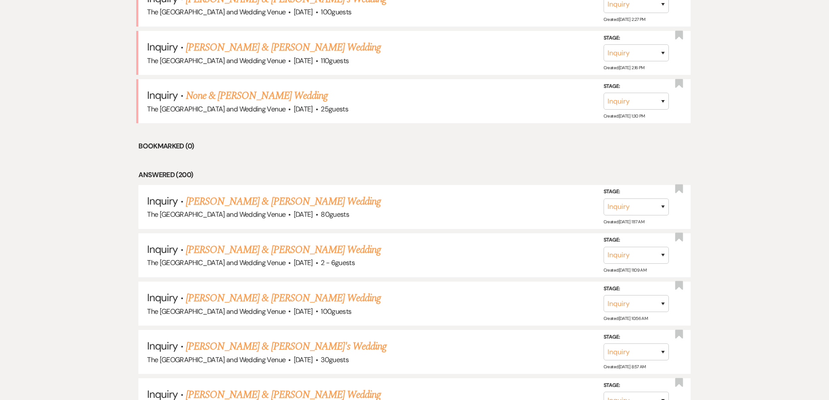
scroll to position [565, 0]
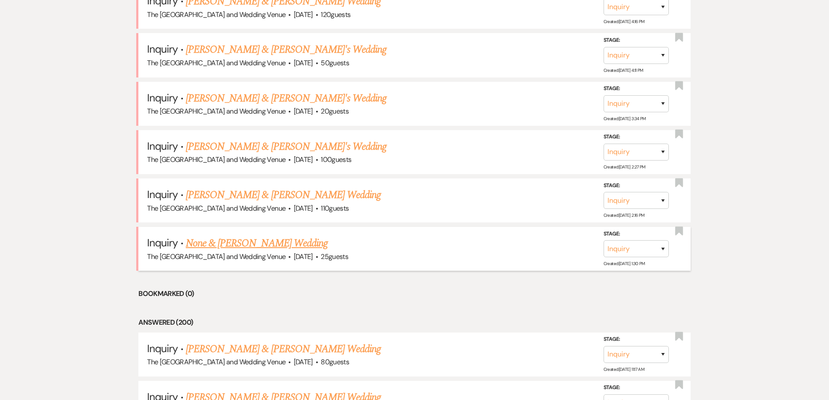
click at [242, 244] on link "None & [PERSON_NAME] Wedding" at bounding box center [257, 243] width 142 height 16
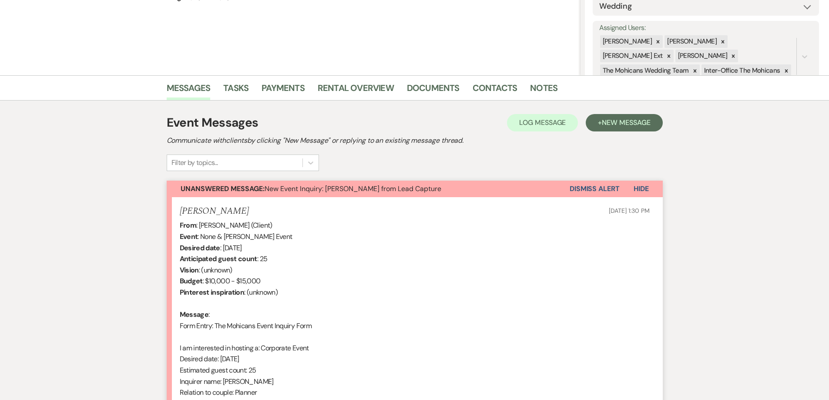
scroll to position [141, 0]
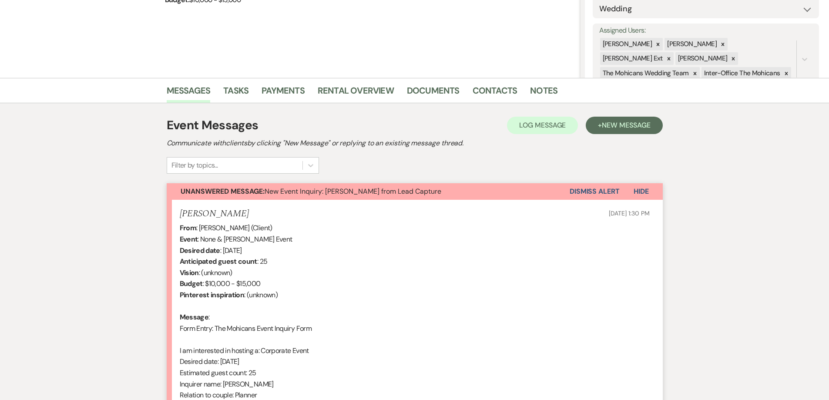
drag, startPoint x: 589, startPoint y: 189, endPoint x: 482, endPoint y: 226, distance: 113.7
click at [589, 189] on button "Dismiss Alert" at bounding box center [595, 191] width 50 height 17
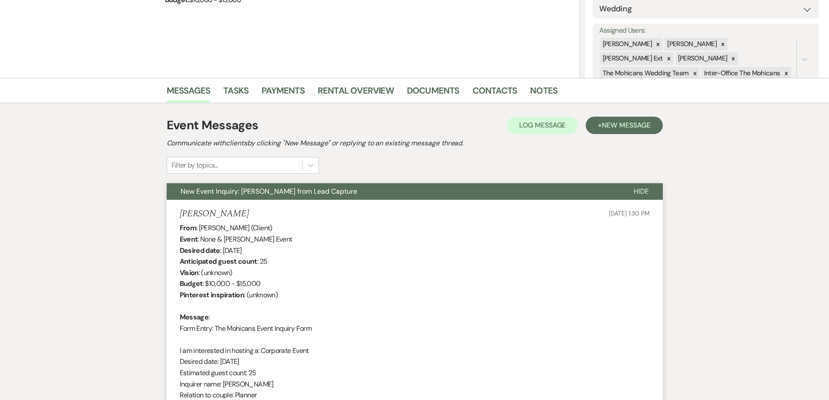
scroll to position [0, 0]
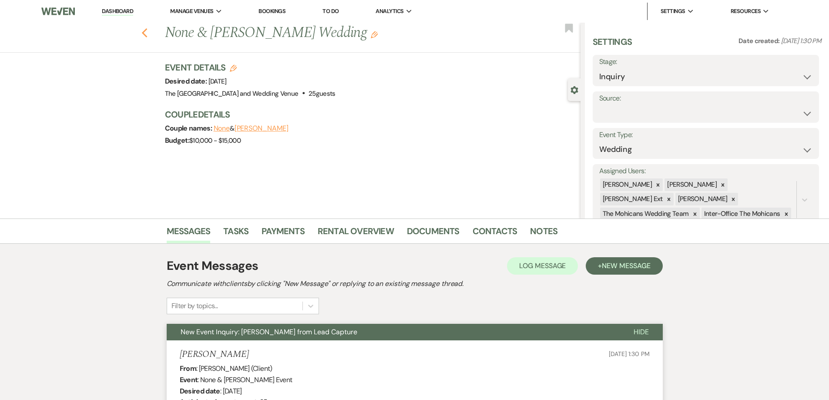
click at [147, 36] on icon "Previous" at bounding box center [144, 33] width 7 height 10
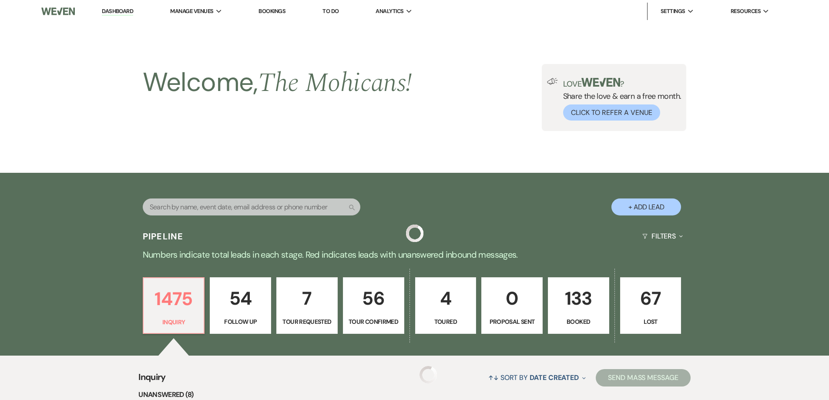
scroll to position [565, 0]
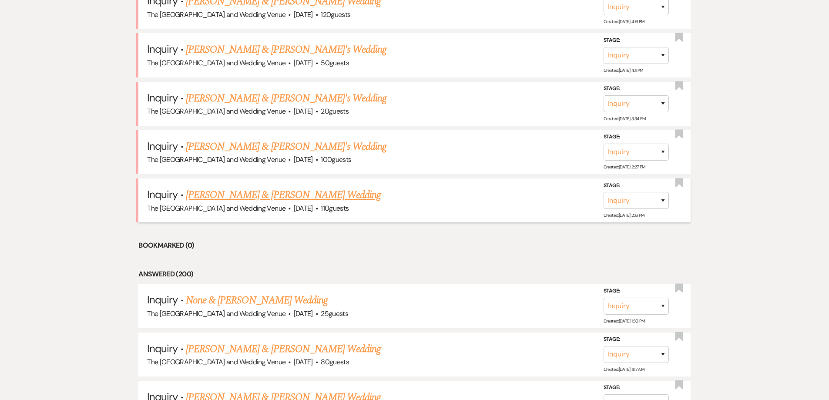
click at [334, 202] on link "[PERSON_NAME] & [PERSON_NAME] Wedding" at bounding box center [283, 195] width 195 height 16
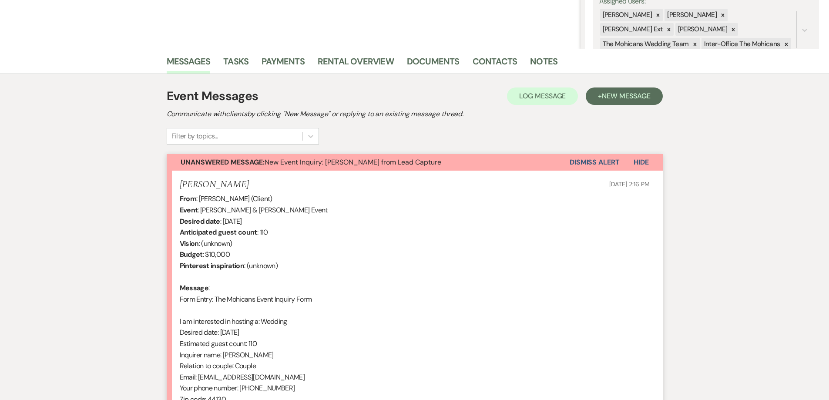
scroll to position [169, 0]
click at [477, 67] on link "Contacts" at bounding box center [495, 64] width 45 height 19
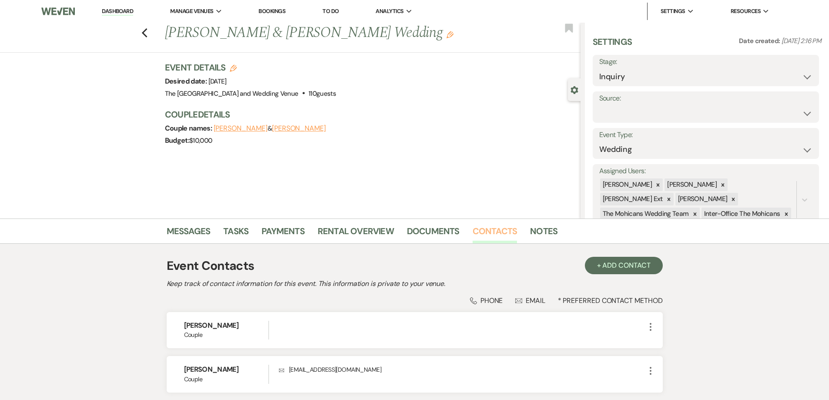
scroll to position [70, 0]
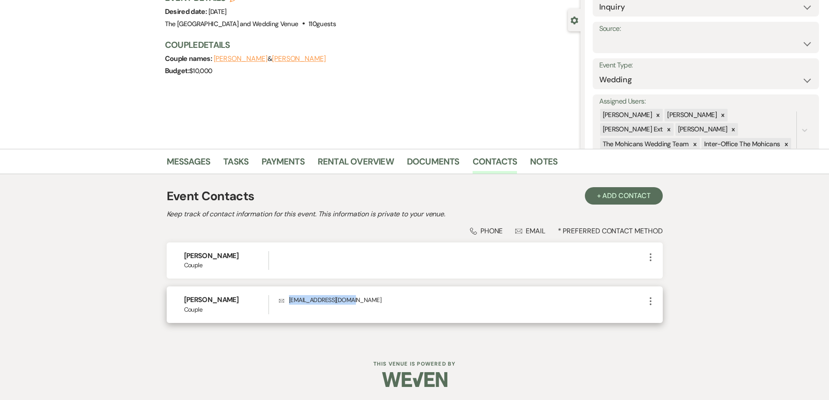
drag, startPoint x: 361, startPoint y: 300, endPoint x: 286, endPoint y: 310, distance: 76.0
click at [285, 310] on div "Envelope [EMAIL_ADDRESS][DOMAIN_NAME]" at bounding box center [462, 304] width 366 height 19
copy p "[EMAIL_ADDRESS][DOMAIN_NAME]"
click at [202, 161] on link "Messages" at bounding box center [189, 164] width 44 height 19
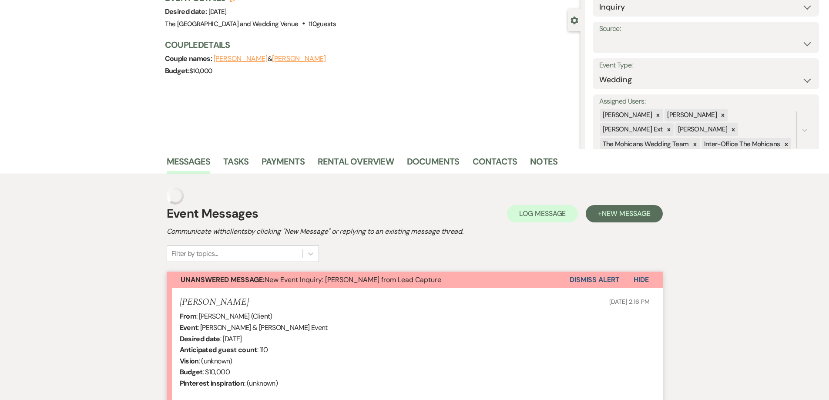
click at [596, 273] on button "Dismiss Alert" at bounding box center [595, 280] width 50 height 17
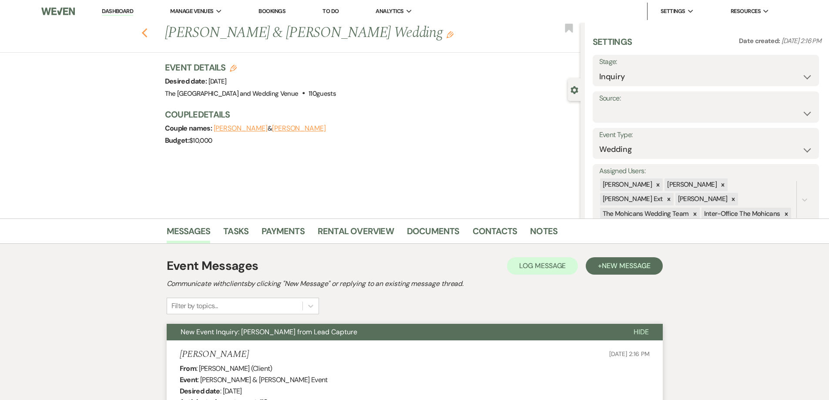
click at [147, 30] on icon "Previous" at bounding box center [144, 33] width 7 height 10
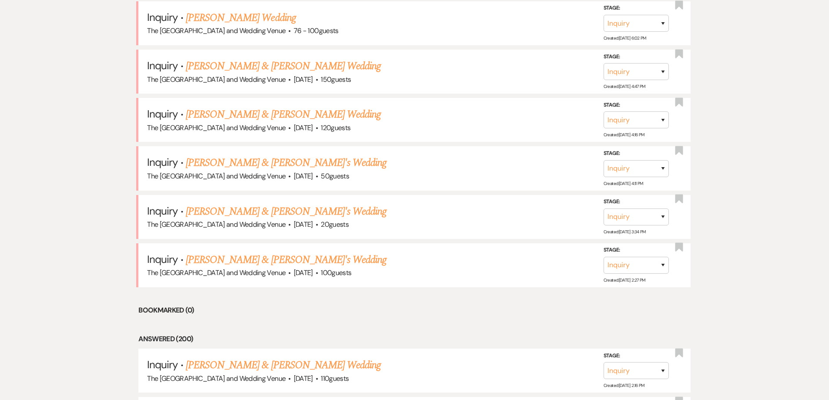
scroll to position [451, 0]
click at [283, 259] on link "[PERSON_NAME] & [PERSON_NAME]'s Wedding" at bounding box center [286, 261] width 201 height 16
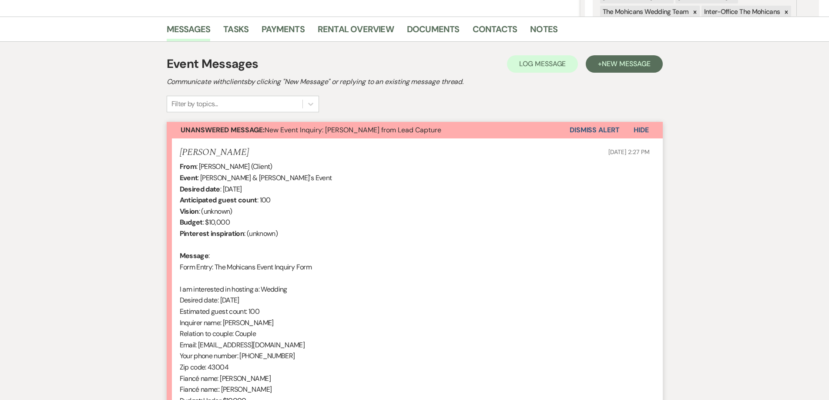
scroll to position [198, 0]
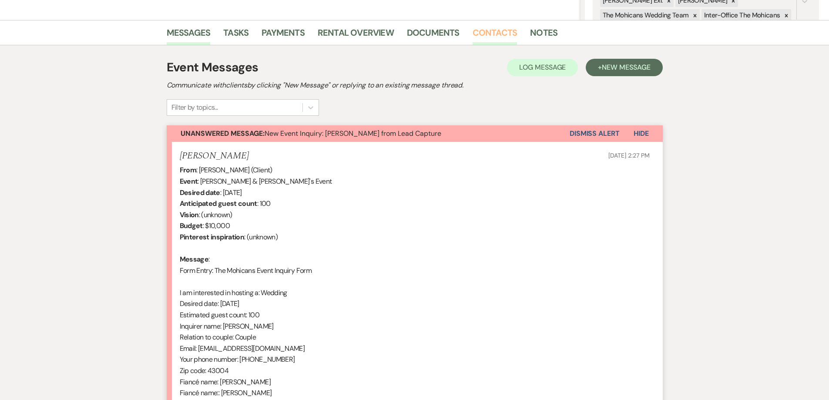
click at [493, 30] on link "Contacts" at bounding box center [495, 35] width 45 height 19
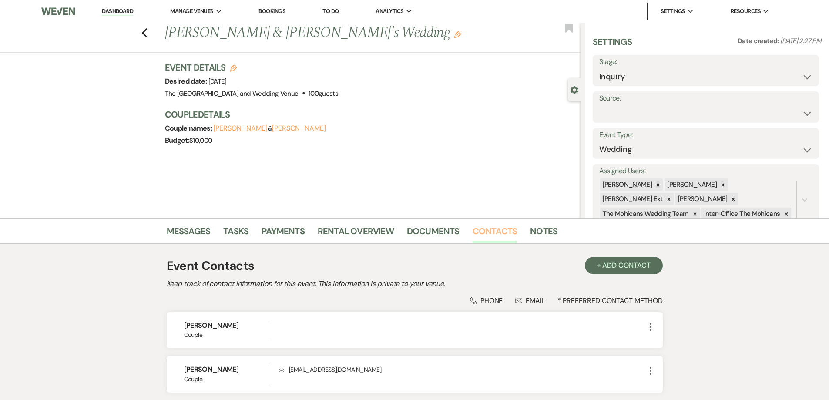
scroll to position [70, 0]
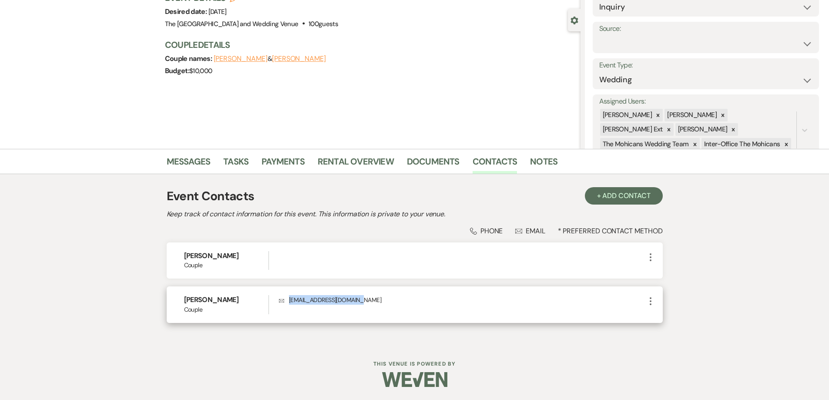
drag, startPoint x: 363, startPoint y: 302, endPoint x: 299, endPoint y: 301, distance: 64.0
click at [285, 307] on div "Envelope [EMAIL_ADDRESS][DOMAIN_NAME]" at bounding box center [462, 304] width 366 height 19
copy p "[EMAIL_ADDRESS][DOMAIN_NAME]"
click at [194, 156] on link "Messages" at bounding box center [189, 164] width 44 height 19
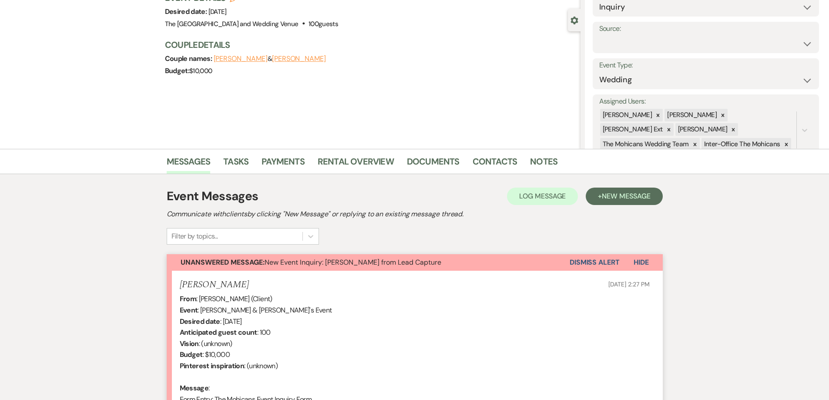
click at [591, 260] on button "Dismiss Alert" at bounding box center [595, 262] width 50 height 17
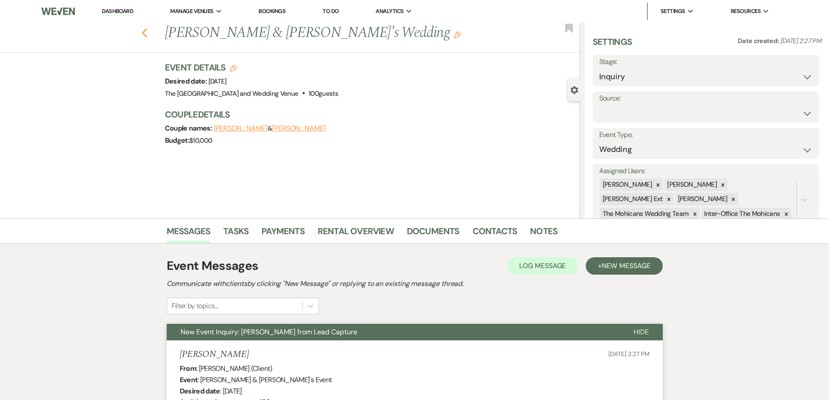
click at [147, 29] on use "button" at bounding box center [144, 33] width 6 height 10
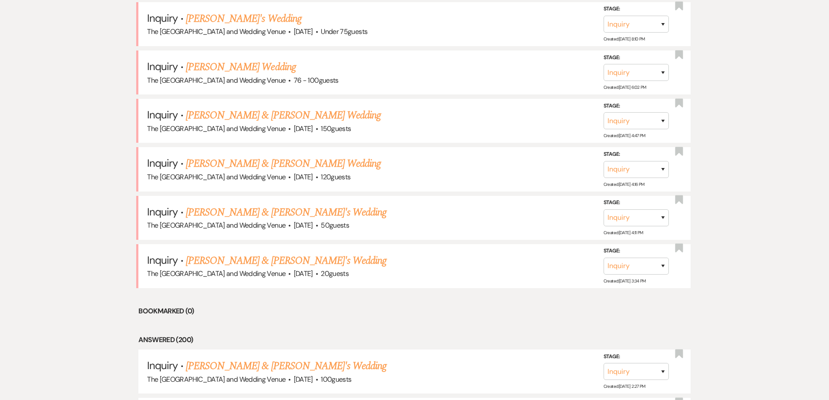
scroll to position [499, 0]
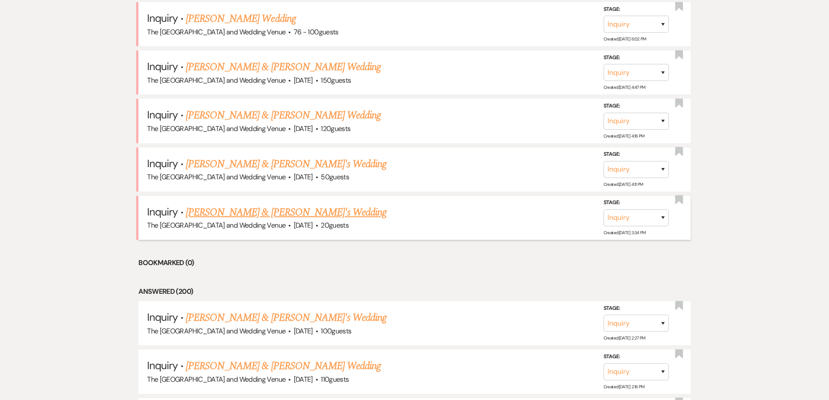
click at [245, 212] on link "[PERSON_NAME] & [PERSON_NAME]'s Wedding" at bounding box center [286, 213] width 201 height 16
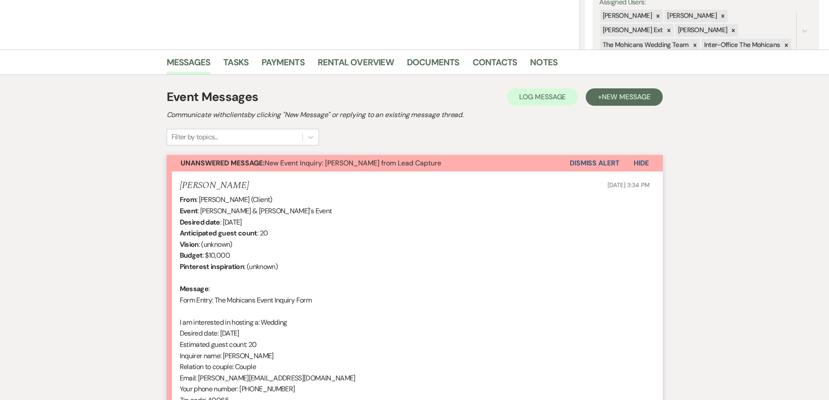
scroll to position [169, 0]
click at [484, 62] on link "Contacts" at bounding box center [495, 64] width 45 height 19
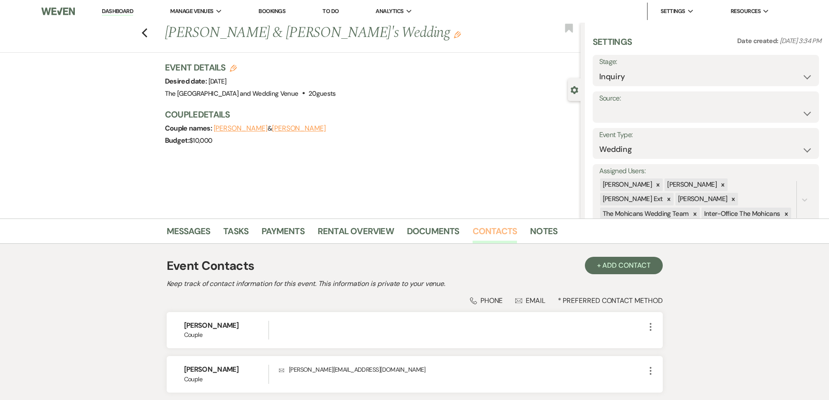
scroll to position [70, 0]
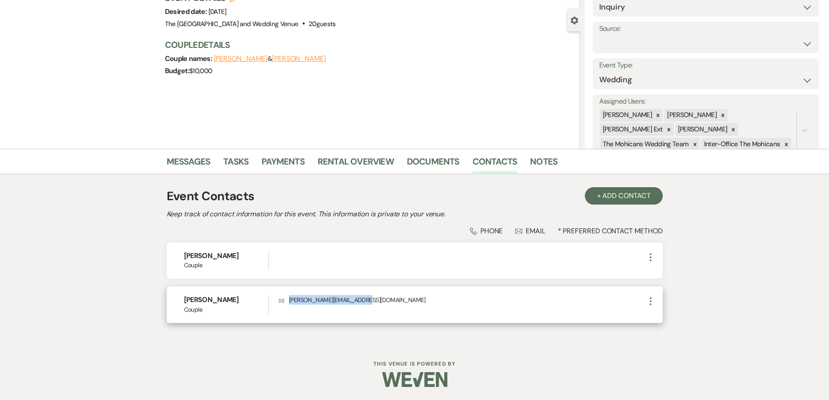
drag, startPoint x: 377, startPoint y: 299, endPoint x: 286, endPoint y: 304, distance: 90.7
click at [286, 304] on p "Envelope [PERSON_NAME][EMAIL_ADDRESS][DOMAIN_NAME]" at bounding box center [462, 300] width 366 height 10
copy p "[PERSON_NAME][EMAIL_ADDRESS][DOMAIN_NAME]"
click at [190, 159] on link "Messages" at bounding box center [189, 164] width 44 height 19
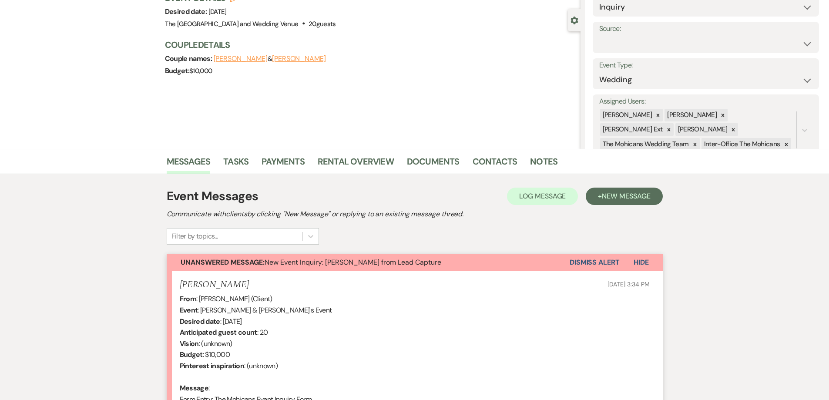
click at [593, 264] on button "Dismiss Alert" at bounding box center [595, 262] width 50 height 17
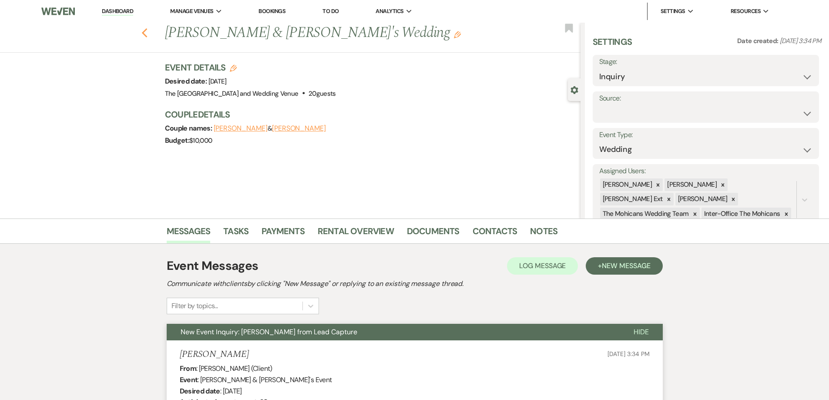
click at [147, 34] on use "button" at bounding box center [144, 33] width 6 height 10
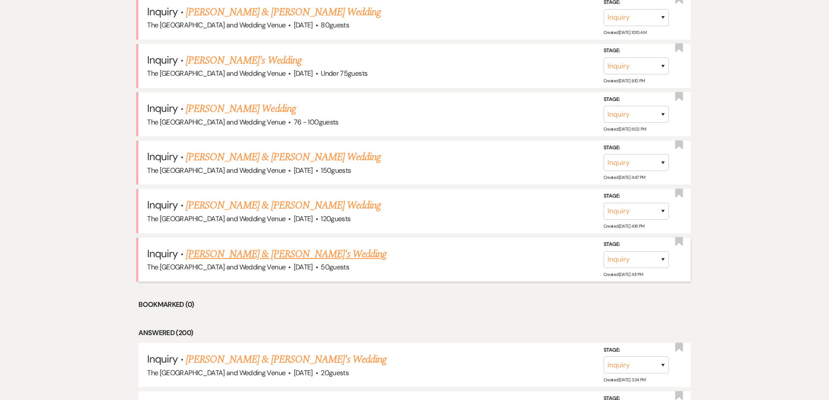
scroll to position [409, 0]
click at [263, 257] on link "[PERSON_NAME] & [PERSON_NAME]'s Wedding" at bounding box center [286, 255] width 201 height 16
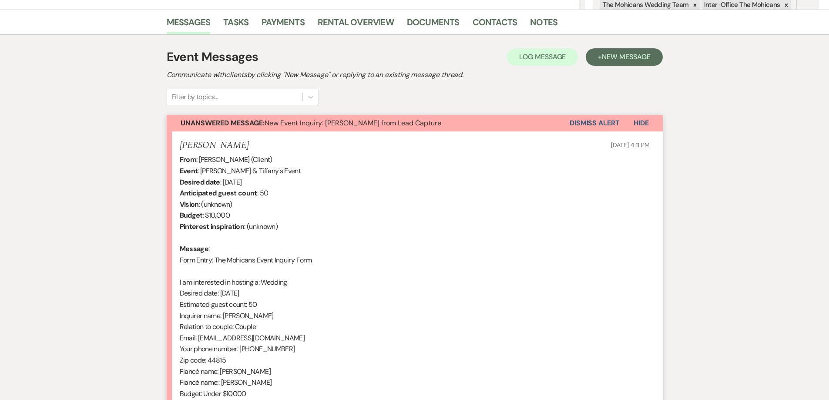
scroll to position [208, 0]
click at [473, 25] on link "Contacts" at bounding box center [495, 25] width 45 height 19
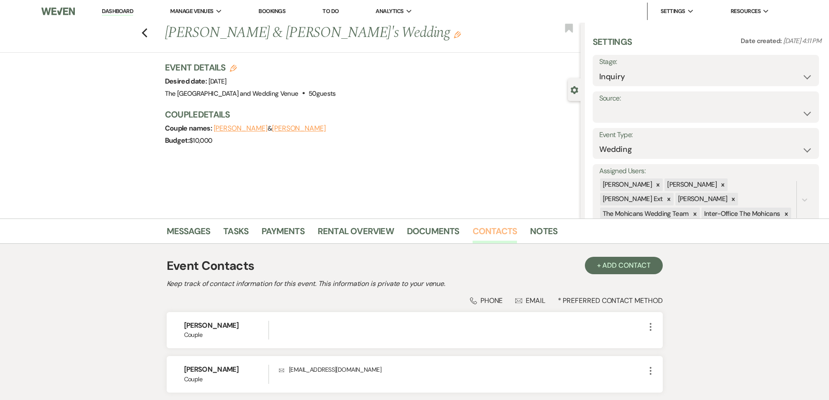
scroll to position [70, 0]
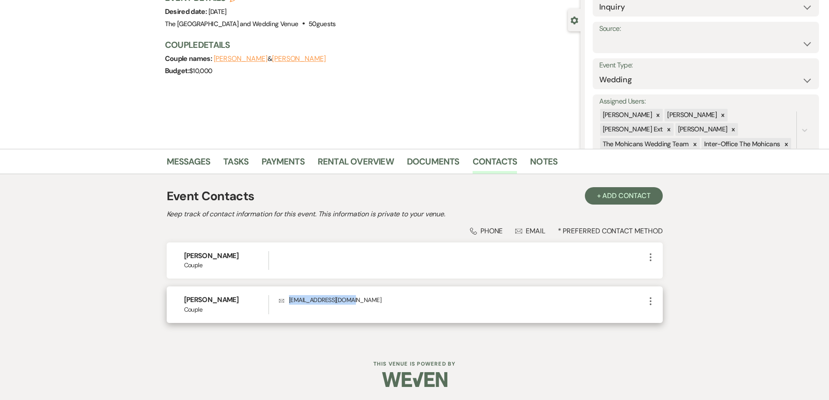
drag, startPoint x: 370, startPoint y: 301, endPoint x: 281, endPoint y: 313, distance: 89.7
click at [281, 313] on div "Envelope [EMAIL_ADDRESS][DOMAIN_NAME]" at bounding box center [462, 304] width 366 height 19
copy p "[EMAIL_ADDRESS][DOMAIN_NAME]"
click at [207, 164] on link "Messages" at bounding box center [189, 164] width 44 height 19
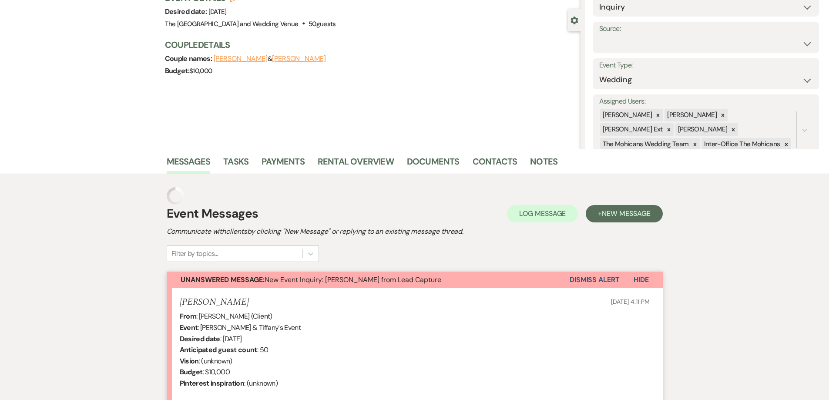
click at [582, 276] on button "Dismiss Alert" at bounding box center [595, 280] width 50 height 17
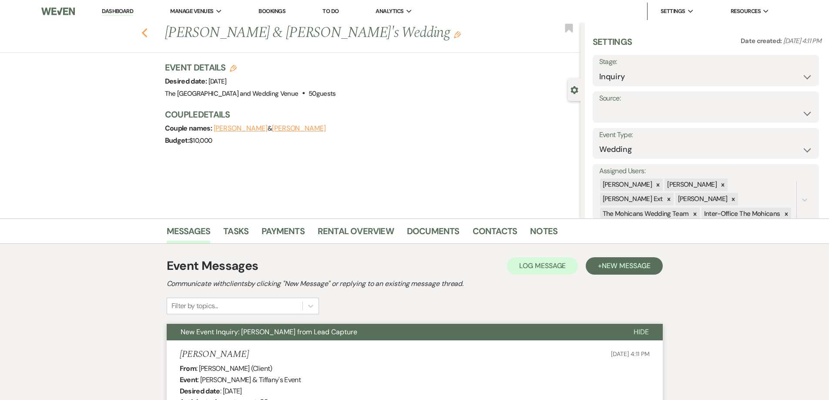
click at [148, 34] on icon "Previous" at bounding box center [144, 33] width 7 height 10
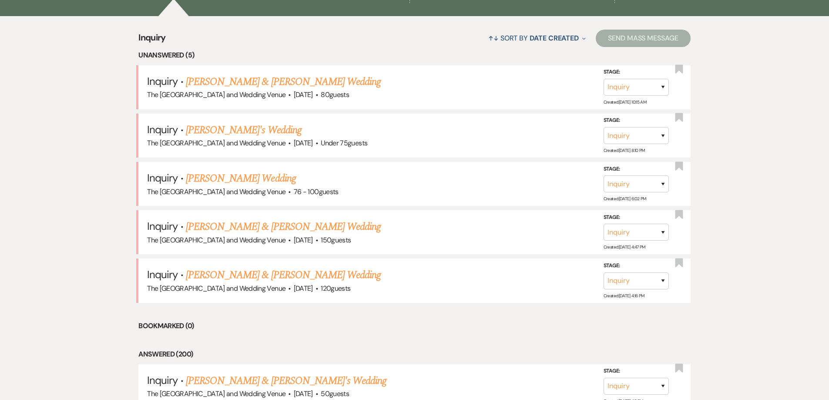
scroll to position [339, 0]
click at [335, 271] on link "[PERSON_NAME] & [PERSON_NAME] Wedding" at bounding box center [283, 276] width 195 height 16
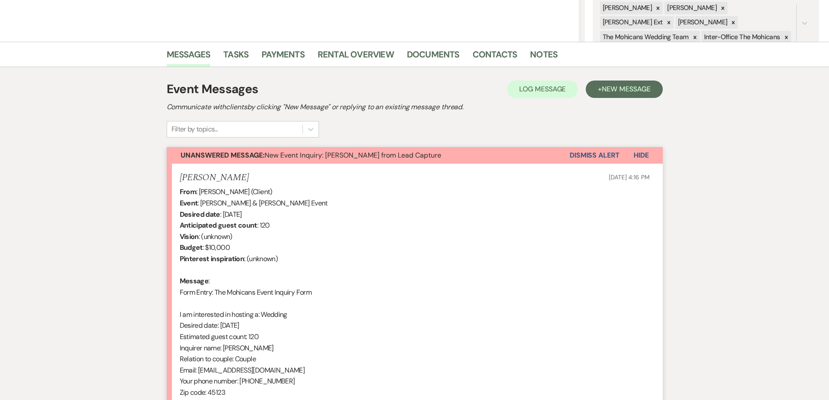
scroll to position [177, 0]
click at [484, 58] on link "Contacts" at bounding box center [495, 56] width 45 height 19
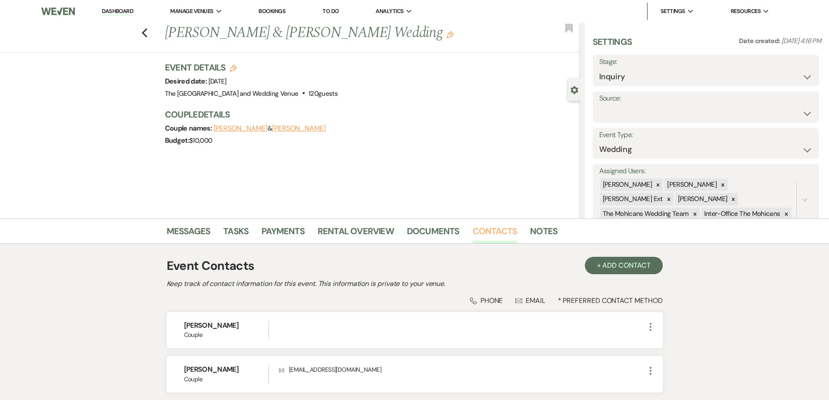
scroll to position [55, 0]
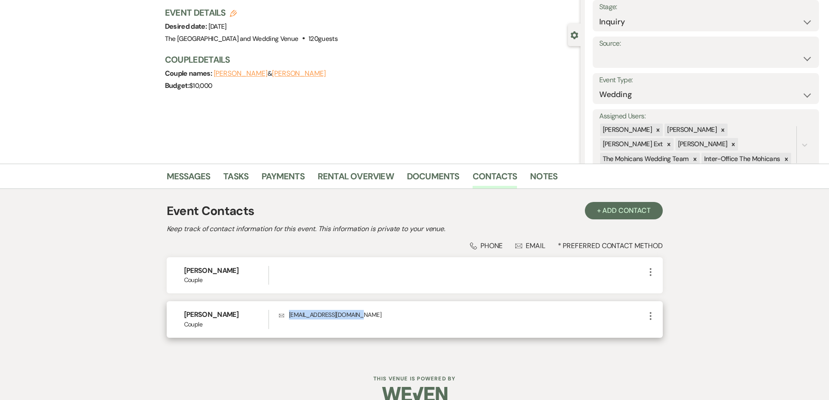
drag, startPoint x: 370, startPoint y: 316, endPoint x: 282, endPoint y: 328, distance: 89.2
click at [282, 328] on div "Envelope [EMAIL_ADDRESS][DOMAIN_NAME]" at bounding box center [462, 319] width 366 height 19
click at [316, 315] on p "Envelope [EMAIL_ADDRESS][DOMAIN_NAME]" at bounding box center [462, 315] width 366 height 10
drag, startPoint x: 362, startPoint y: 314, endPoint x: 282, endPoint y: 313, distance: 79.7
click at [282, 313] on p "Envelope [EMAIL_ADDRESS][DOMAIN_NAME]" at bounding box center [462, 315] width 366 height 10
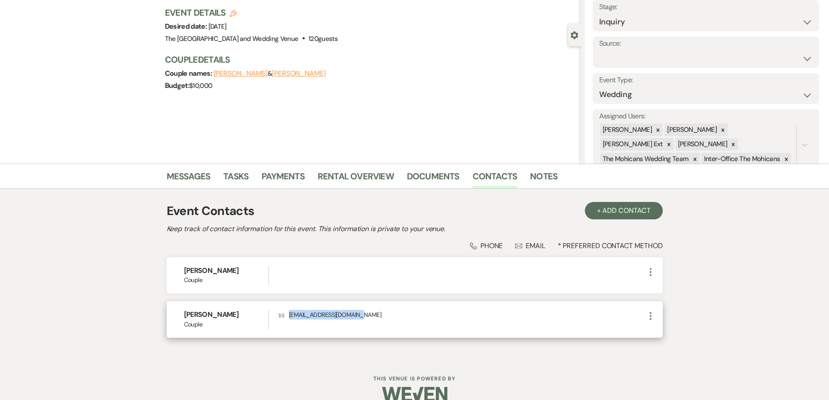
copy p "[EMAIL_ADDRESS][DOMAIN_NAME]"
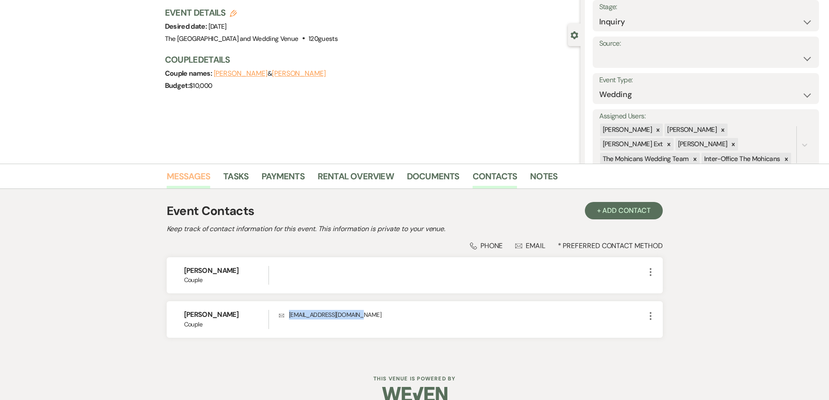
click at [190, 178] on link "Messages" at bounding box center [189, 178] width 44 height 19
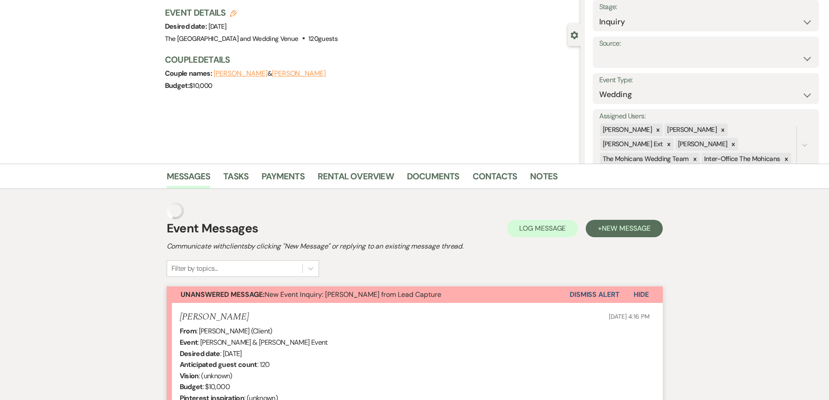
click at [609, 312] on p "[DATE] 4:16 PM" at bounding box center [629, 317] width 40 height 10
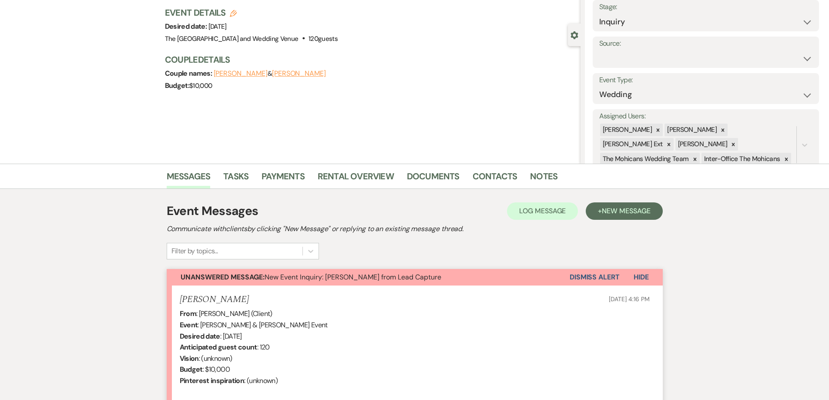
click at [580, 281] on button "Dismiss Alert" at bounding box center [595, 277] width 50 height 17
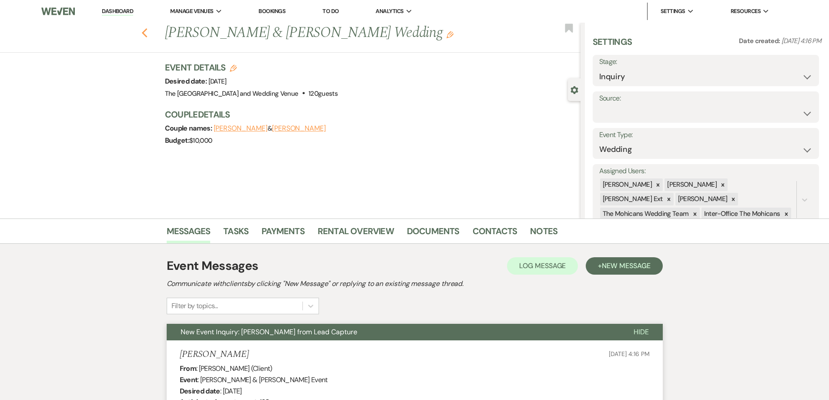
click at [147, 35] on use "button" at bounding box center [144, 33] width 6 height 10
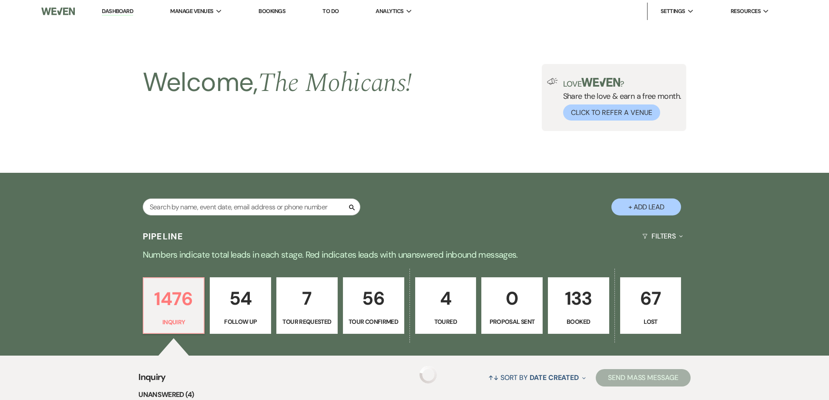
scroll to position [339, 0]
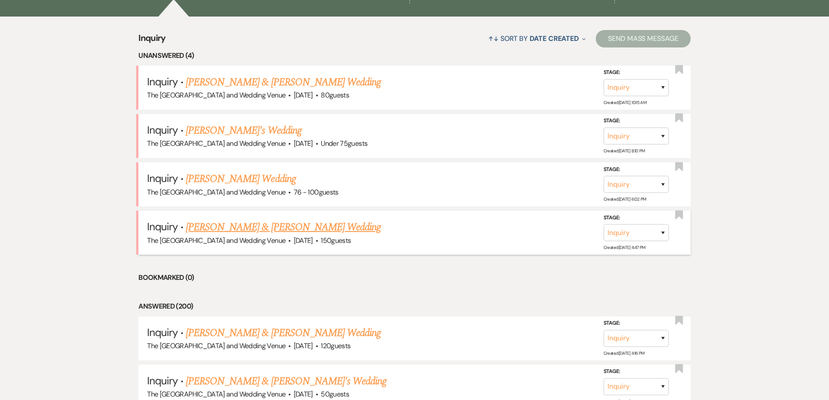
click at [274, 227] on link "[PERSON_NAME] & [PERSON_NAME] Wedding" at bounding box center [283, 227] width 195 height 16
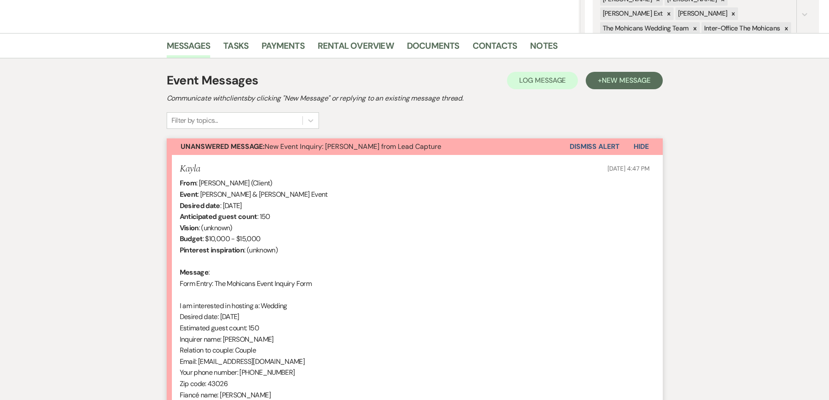
scroll to position [184, 0]
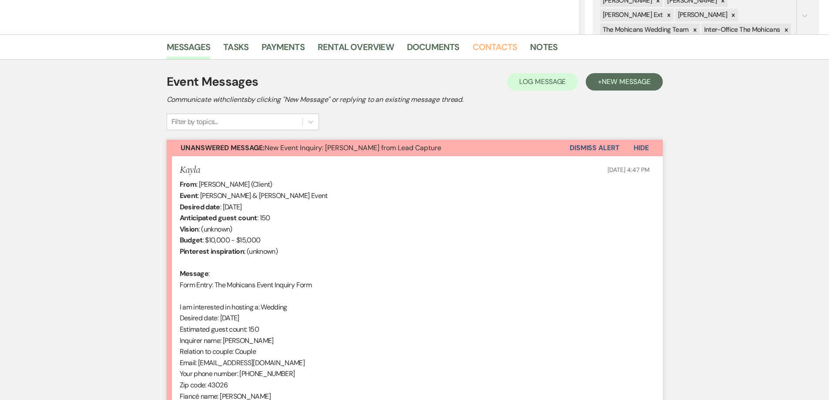
click at [484, 54] on link "Contacts" at bounding box center [495, 49] width 45 height 19
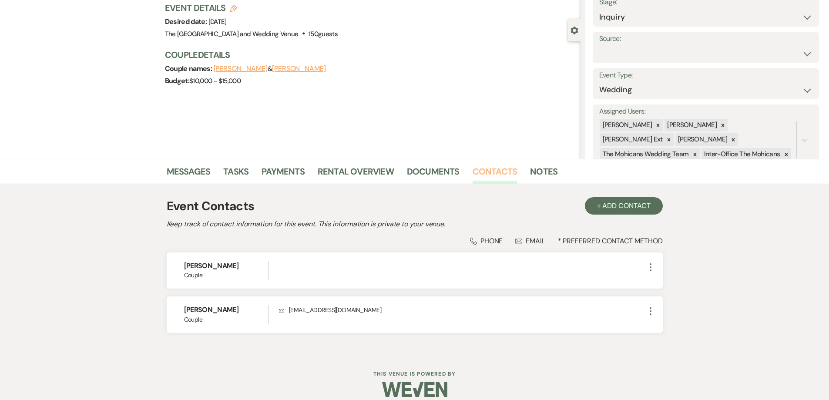
scroll to position [70, 0]
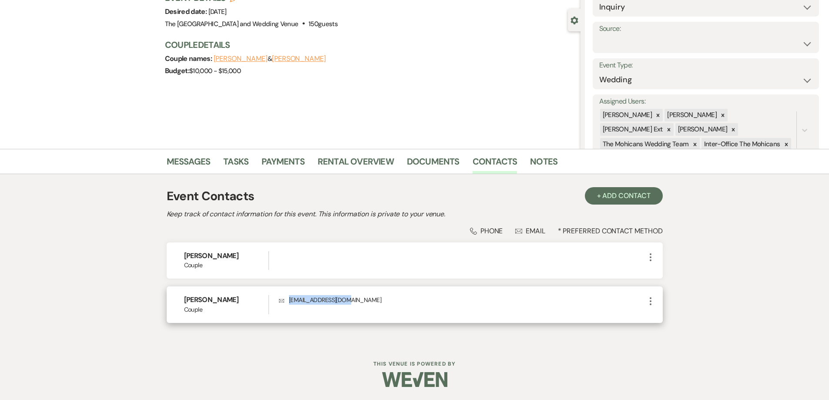
drag, startPoint x: 358, startPoint y: 299, endPoint x: 279, endPoint y: 305, distance: 79.5
click at [279, 305] on div "Envelope [EMAIL_ADDRESS][DOMAIN_NAME]" at bounding box center [462, 304] width 366 height 19
copy p "[EMAIL_ADDRESS][DOMAIN_NAME]"
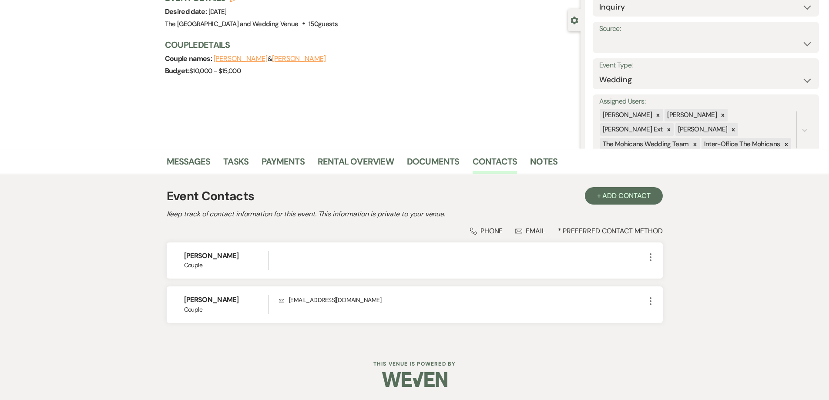
click at [201, 153] on li "Messages" at bounding box center [195, 163] width 57 height 21
click at [204, 157] on link "Messages" at bounding box center [189, 164] width 44 height 19
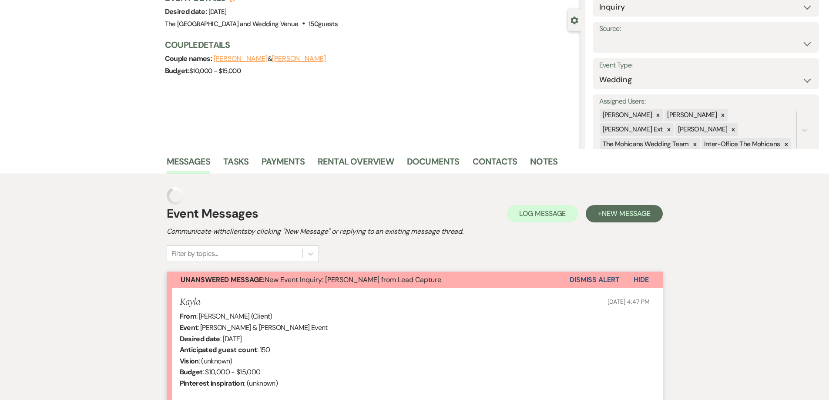
click at [581, 277] on button "Dismiss Alert" at bounding box center [595, 280] width 50 height 17
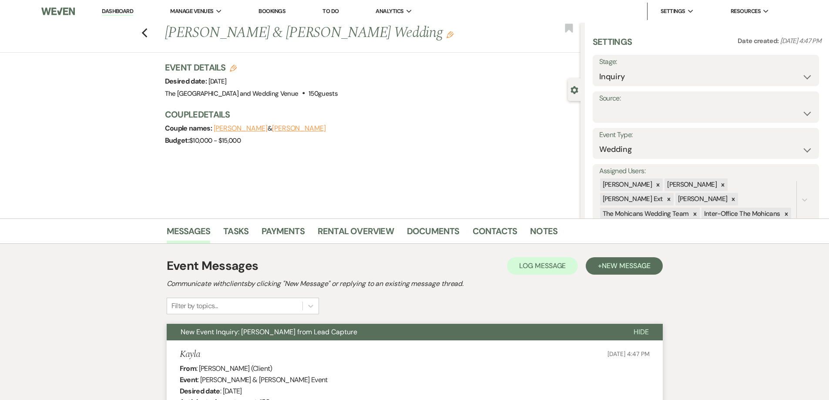
click at [152, 36] on div "Previous [PERSON_NAME] & [PERSON_NAME] Wedding Edit Bookmark" at bounding box center [288, 38] width 585 height 30
click at [147, 32] on use "button" at bounding box center [144, 33] width 6 height 10
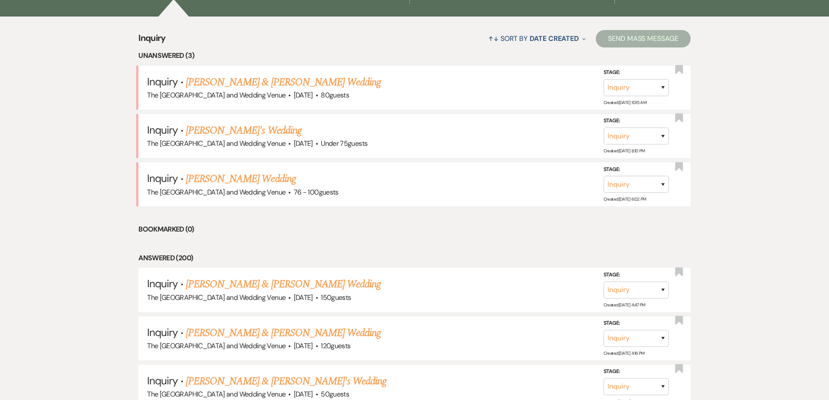
scroll to position [298, 0]
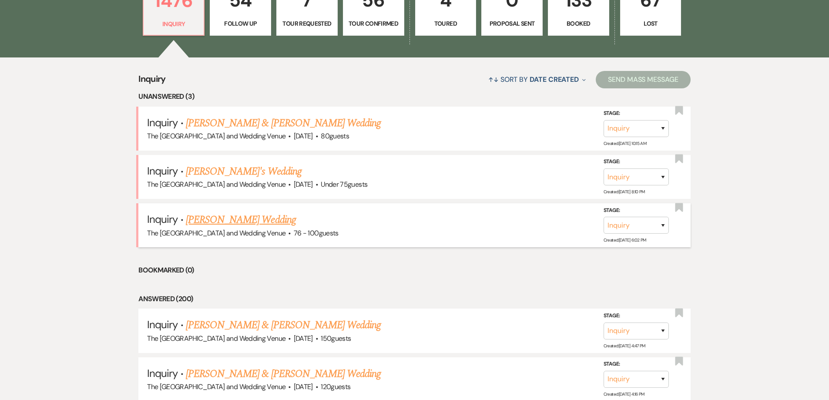
click at [272, 218] on link "[PERSON_NAME] Wedding" at bounding box center [241, 220] width 110 height 16
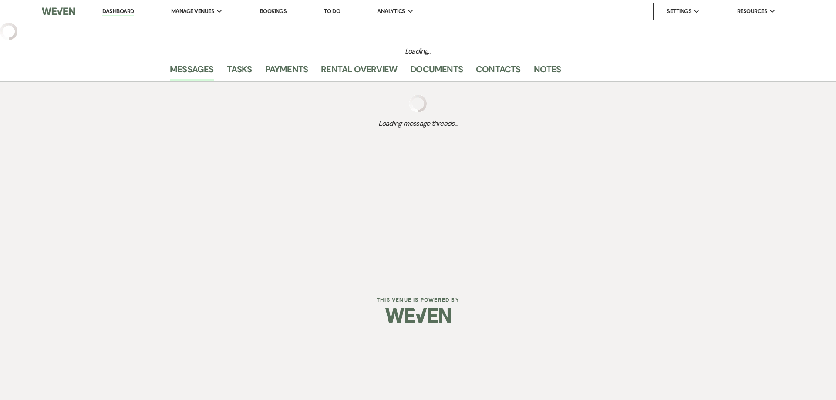
select select "4"
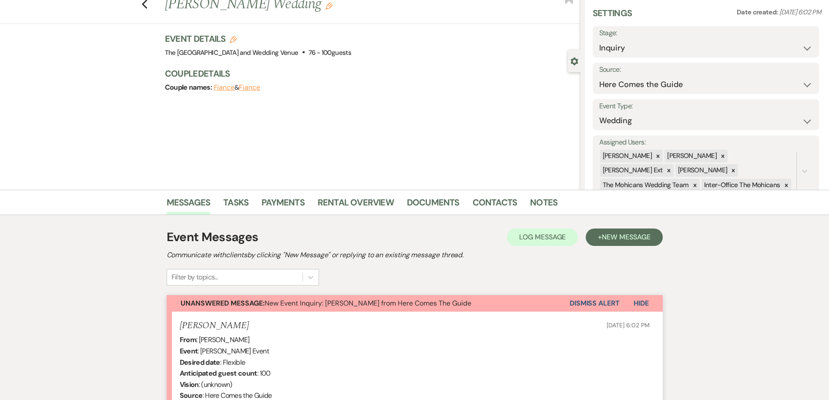
scroll to position [24, 0]
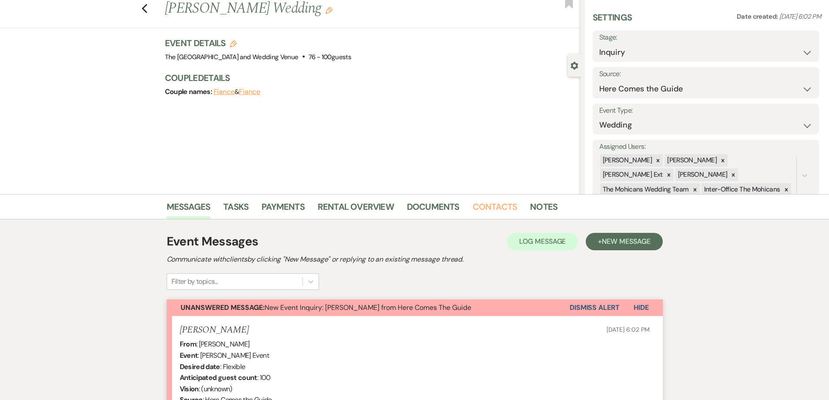
click at [483, 204] on link "Contacts" at bounding box center [495, 209] width 45 height 19
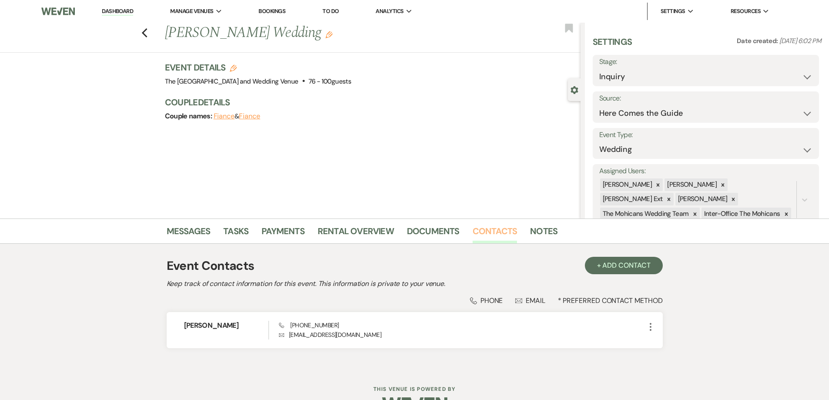
scroll to position [25, 0]
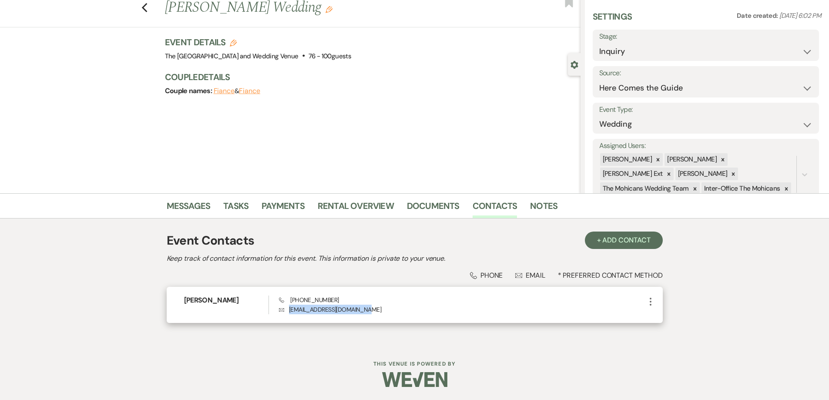
drag, startPoint x: 375, startPoint y: 309, endPoint x: 285, endPoint y: 312, distance: 90.2
click at [285, 312] on p "Envelope [EMAIL_ADDRESS][DOMAIN_NAME]" at bounding box center [462, 310] width 366 height 10
copy p "[EMAIL_ADDRESS][DOMAIN_NAME]"
click at [186, 213] on link "Messages" at bounding box center [189, 208] width 44 height 19
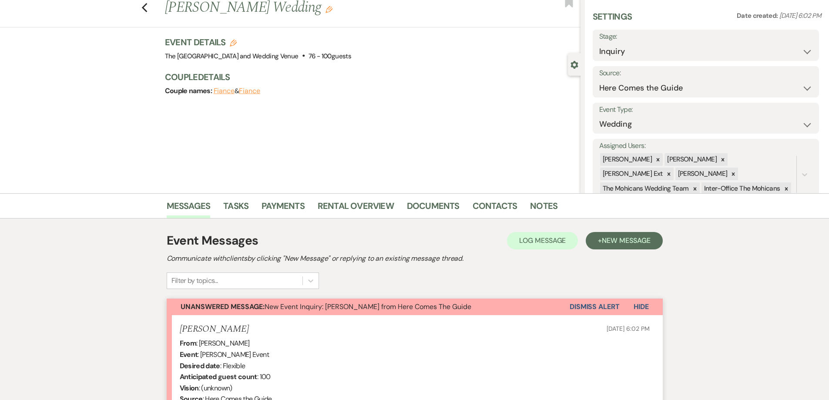
click at [578, 306] on button "Dismiss Alert" at bounding box center [595, 307] width 50 height 17
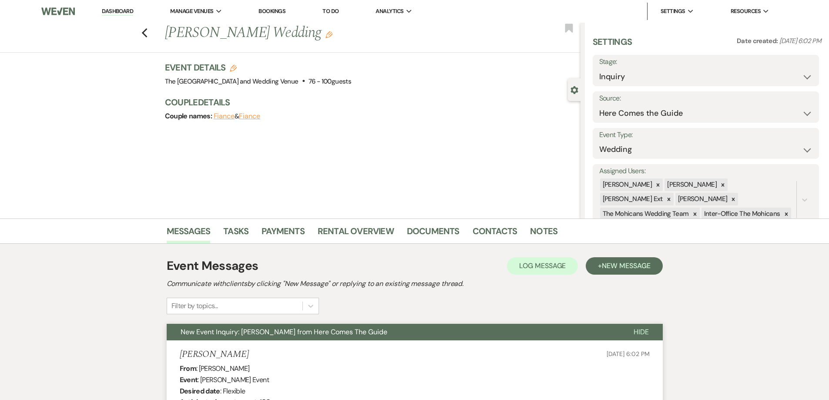
click at [144, 29] on div "Previous [PERSON_NAME] Wedding Edit Bookmark" at bounding box center [288, 38] width 585 height 30
click at [146, 32] on icon "Previous" at bounding box center [144, 33] width 7 height 10
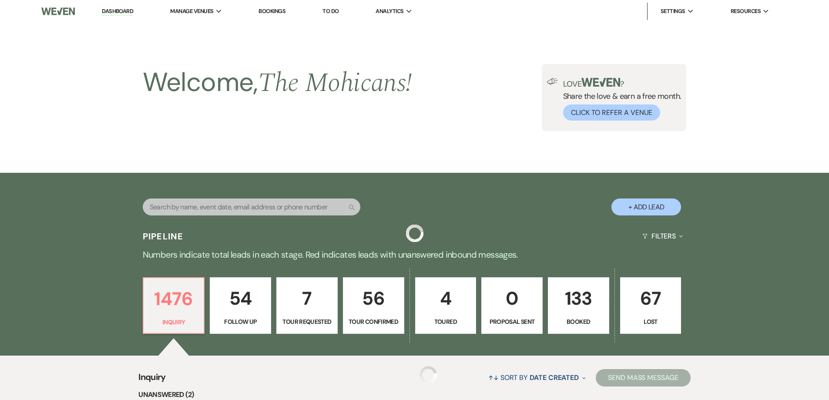
scroll to position [298, 0]
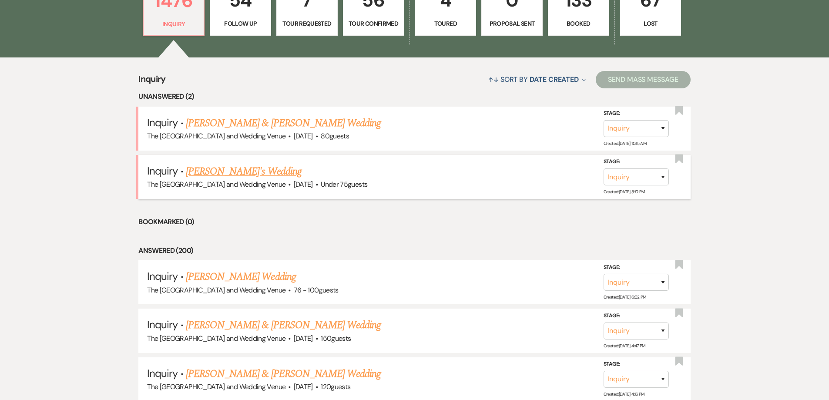
click at [235, 166] on link "[PERSON_NAME]'s Wedding" at bounding box center [244, 172] width 116 height 16
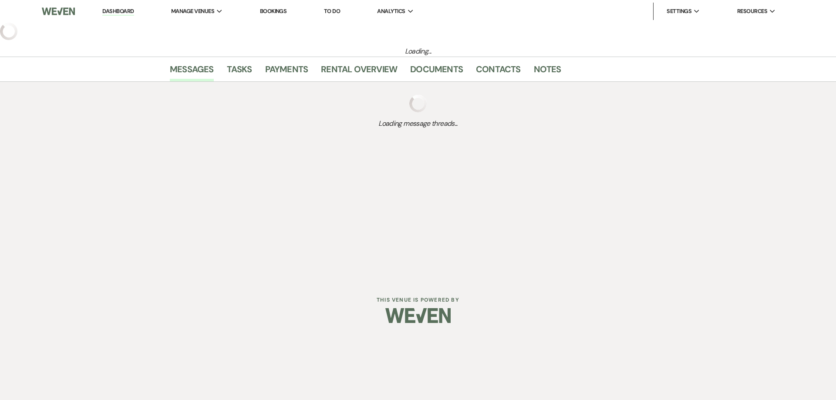
select select "3"
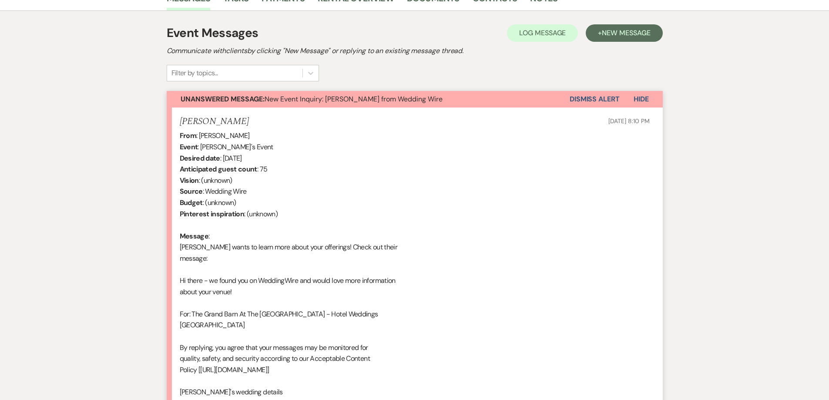
scroll to position [194, 0]
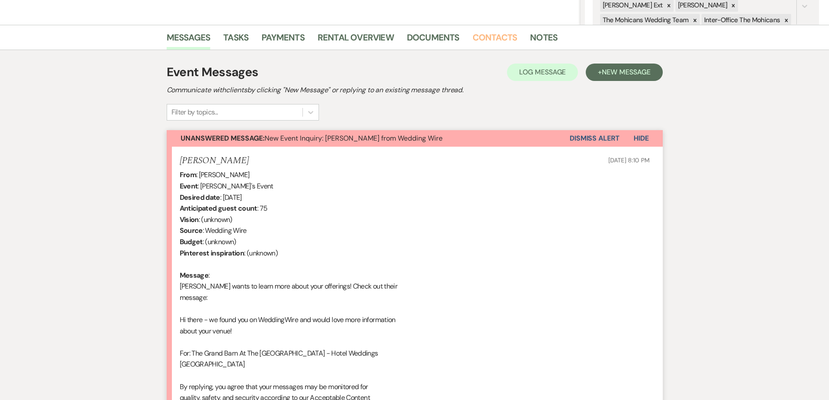
click at [497, 40] on link "Contacts" at bounding box center [495, 39] width 45 height 19
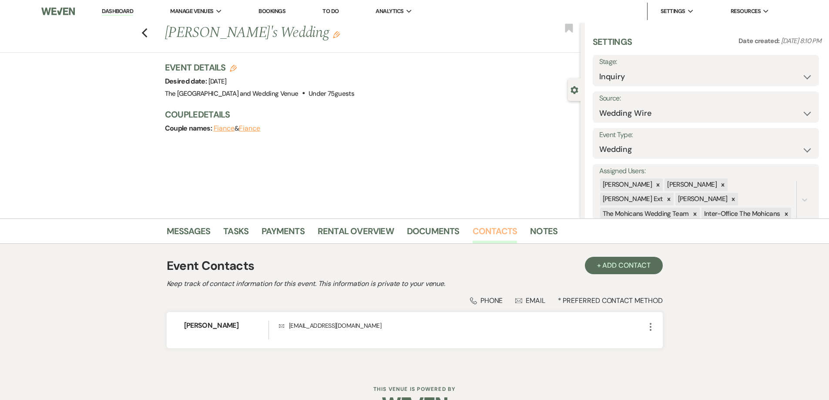
scroll to position [25, 0]
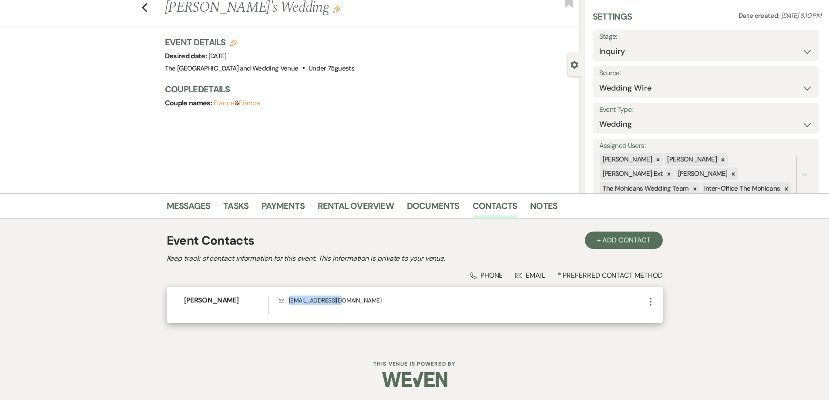
drag, startPoint x: 354, startPoint y: 298, endPoint x: 283, endPoint y: 300, distance: 71.0
click at [283, 300] on p "Envelope [EMAIL_ADDRESS][DOMAIN_NAME]" at bounding box center [462, 301] width 366 height 10
copy p "[EMAIL_ADDRESS][DOMAIN_NAME]"
click at [172, 202] on link "Messages" at bounding box center [189, 208] width 44 height 19
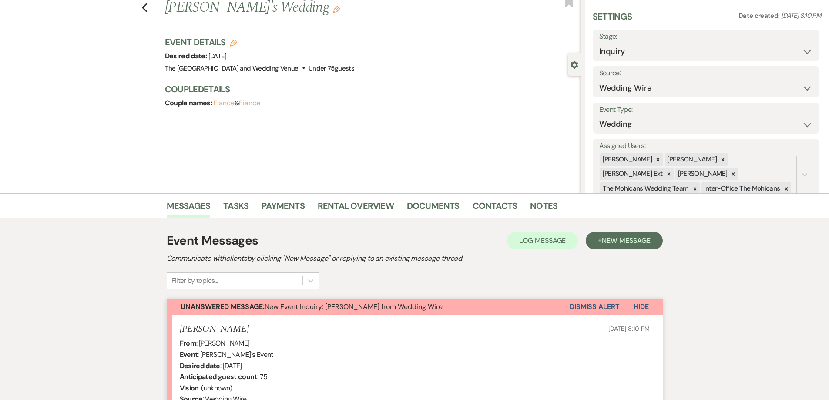
drag, startPoint x: 586, startPoint y: 307, endPoint x: 578, endPoint y: 307, distance: 8.7
click at [586, 306] on button "Dismiss Alert" at bounding box center [595, 307] width 50 height 17
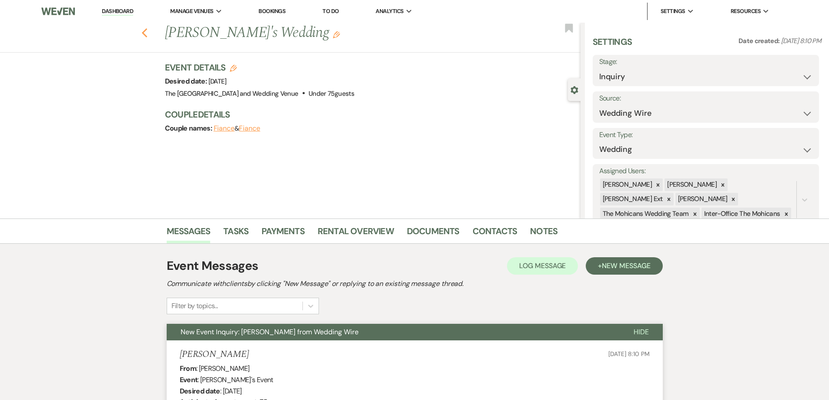
click at [148, 30] on icon "Previous" at bounding box center [144, 33] width 7 height 10
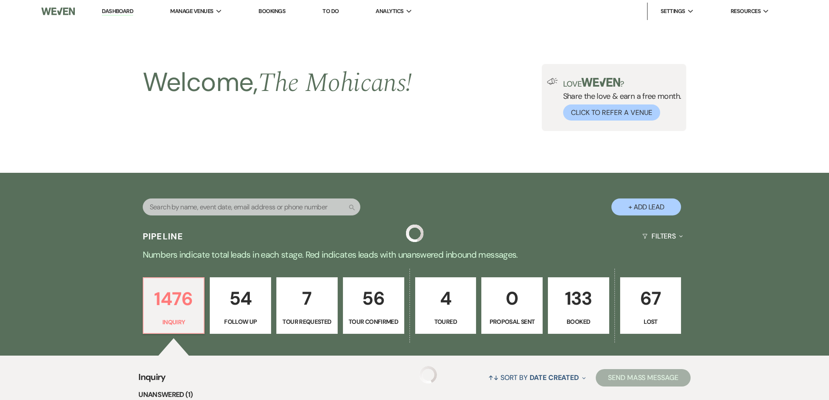
scroll to position [298, 0]
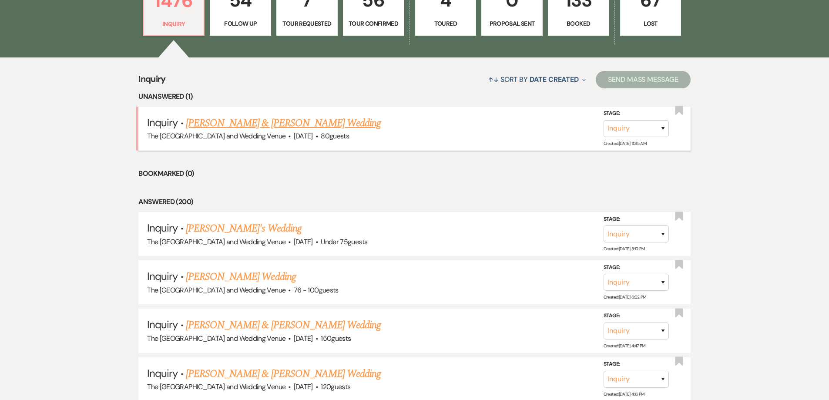
click at [311, 128] on link "[PERSON_NAME] & [PERSON_NAME] Wedding" at bounding box center [283, 123] width 195 height 16
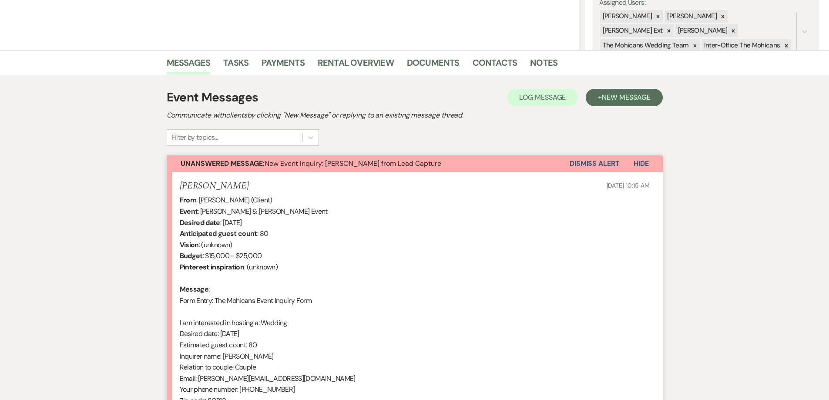
scroll to position [165, 0]
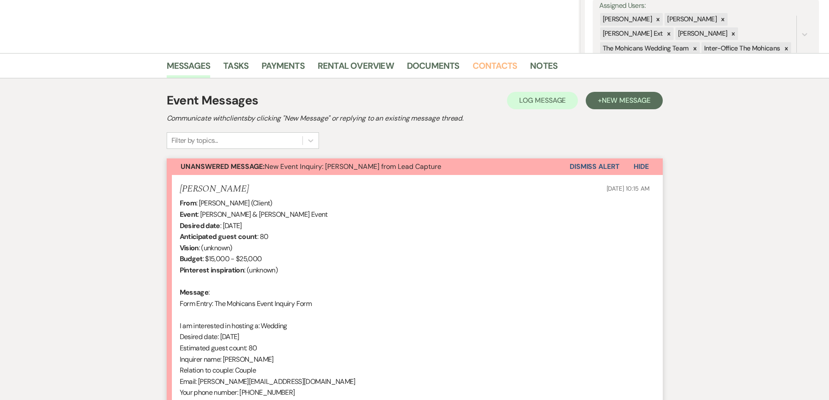
click at [491, 70] on link "Contacts" at bounding box center [495, 68] width 45 height 19
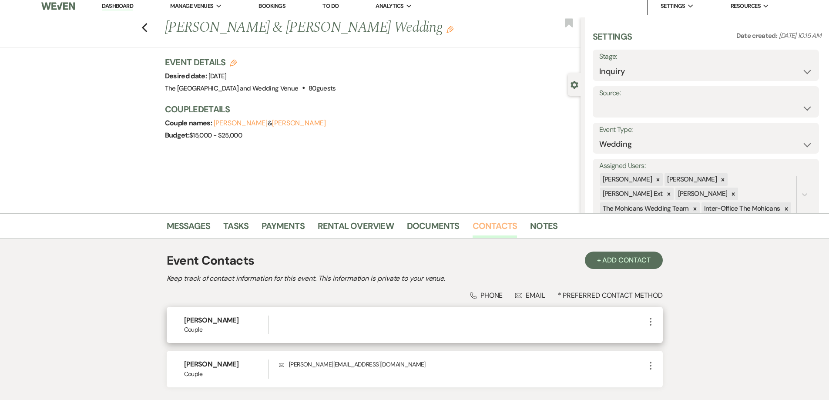
scroll to position [70, 0]
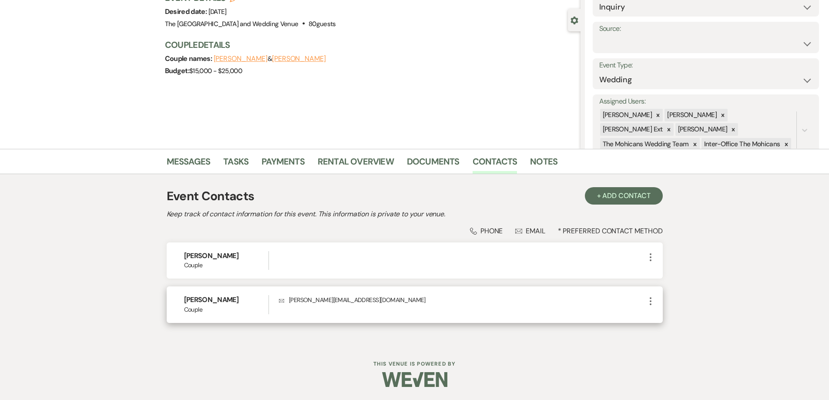
drag, startPoint x: 371, startPoint y: 298, endPoint x: 277, endPoint y: 289, distance: 94.4
click at [277, 289] on div "[PERSON_NAME] Couple Envelope [PERSON_NAME][EMAIL_ADDRESS][DOMAIN_NAME] More" at bounding box center [415, 304] width 496 height 36
click at [375, 298] on p "Envelope [PERSON_NAME][EMAIL_ADDRESS][DOMAIN_NAME]" at bounding box center [462, 300] width 366 height 10
drag, startPoint x: 374, startPoint y: 298, endPoint x: 283, endPoint y: 295, distance: 91.0
click at [283, 295] on p "Envelope [PERSON_NAME][EMAIL_ADDRESS][DOMAIN_NAME]" at bounding box center [462, 300] width 366 height 10
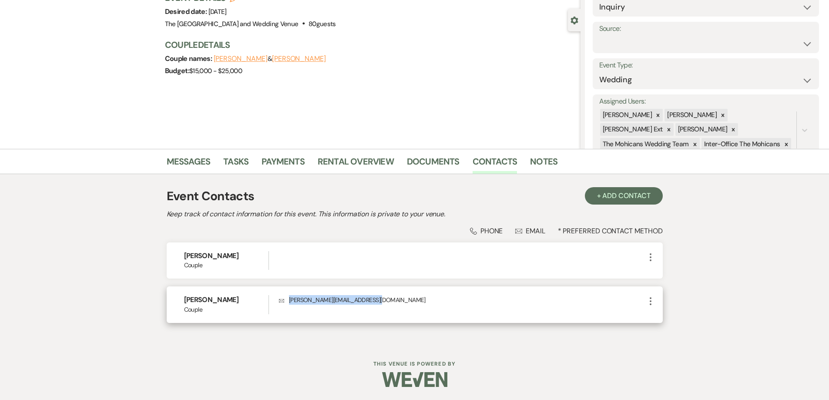
copy p "[PERSON_NAME][EMAIL_ADDRESS][DOMAIN_NAME]"
click at [180, 166] on link "Messages" at bounding box center [189, 164] width 44 height 19
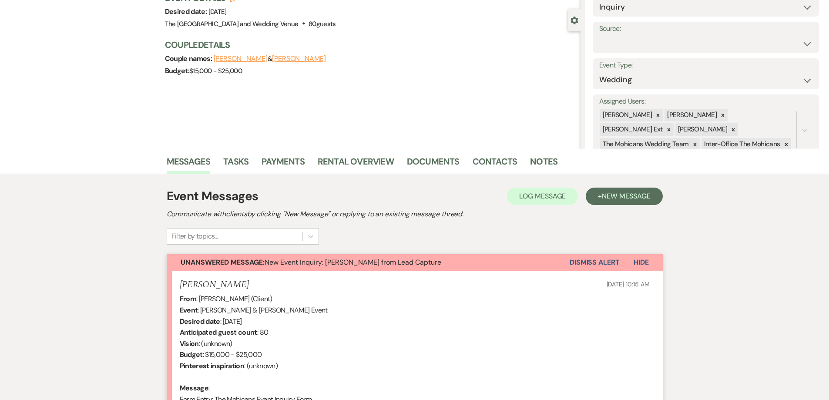
click at [583, 281] on div "[PERSON_NAME] [DATE] 10:15 AM" at bounding box center [415, 284] width 470 height 11
click at [583, 262] on button "Dismiss Alert" at bounding box center [595, 262] width 50 height 17
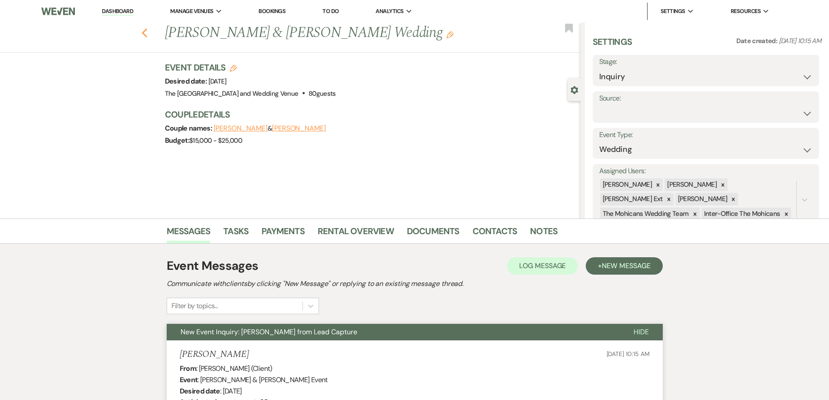
click at [145, 35] on icon "Previous" at bounding box center [144, 33] width 7 height 10
